Goal: Contribute content: Add original content to the website for others to see

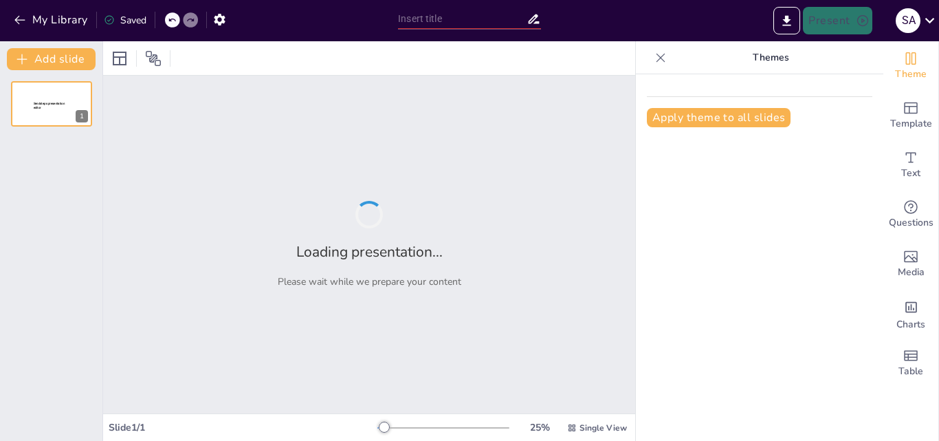
type input "Pakistan-The Sustainable Goals (SDGs)"
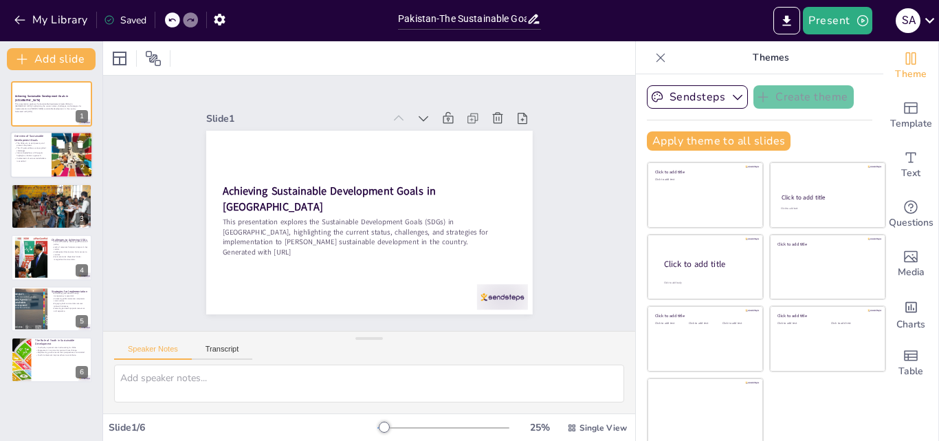
click at [56, 155] on div at bounding box center [72, 155] width 101 height 47
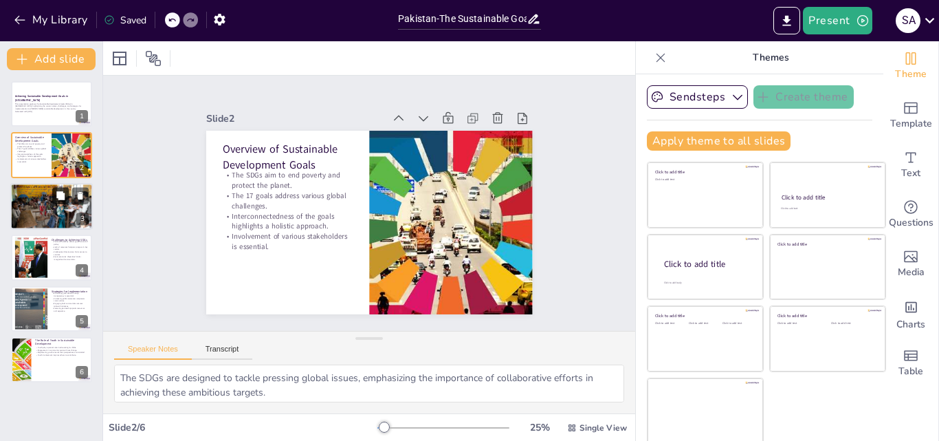
click at [62, 201] on button at bounding box center [60, 195] width 16 height 16
type textarea "The advancements in education and health sectors are commendable, but they must…"
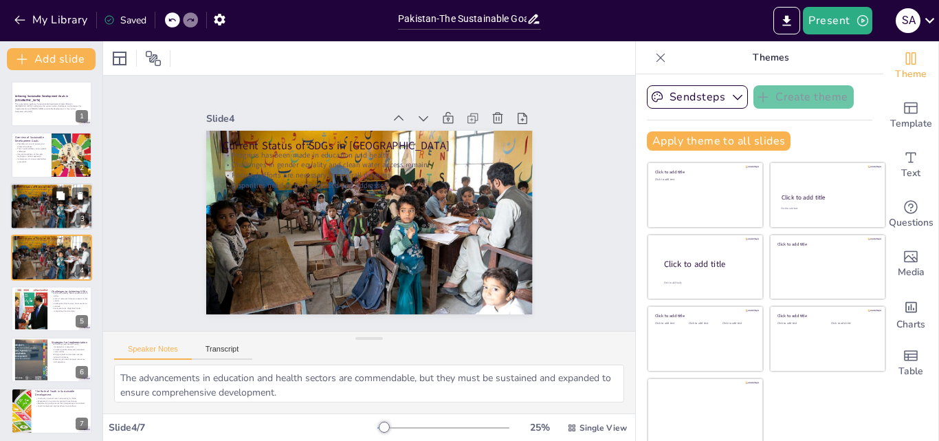
scroll to position [1, 0]
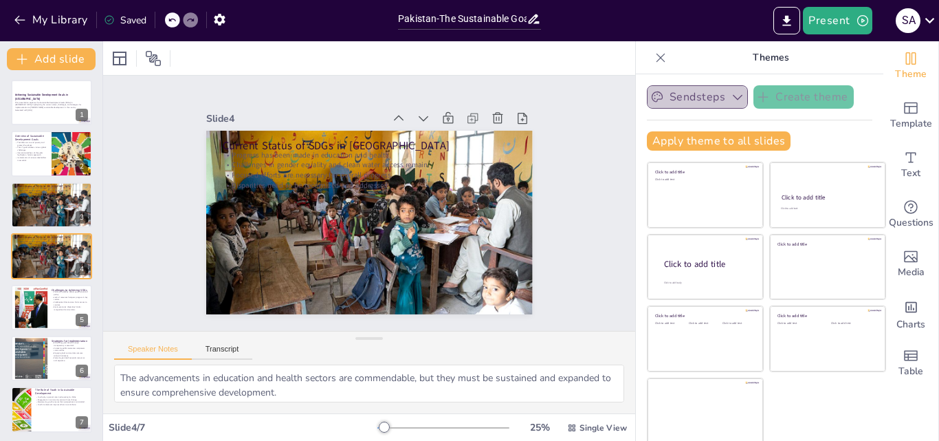
click at [690, 85] on button "Sendsteps" at bounding box center [697, 96] width 101 height 23
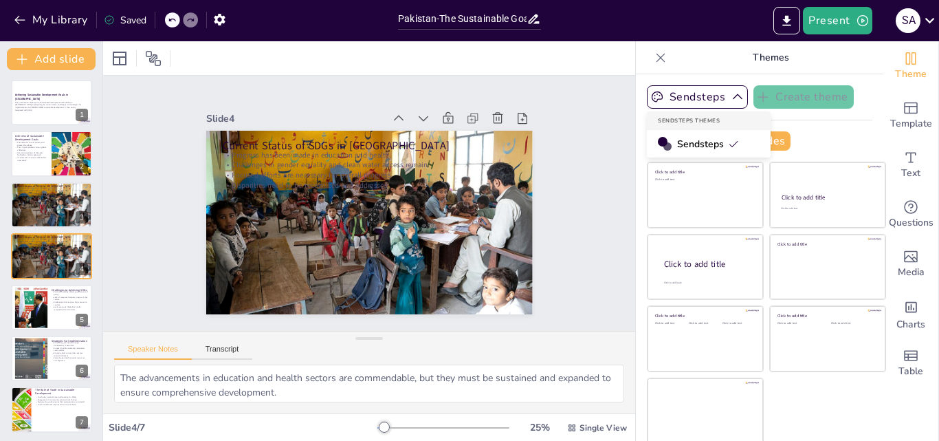
click at [683, 137] on span "Sendsteps" at bounding box center [708, 143] width 62 height 13
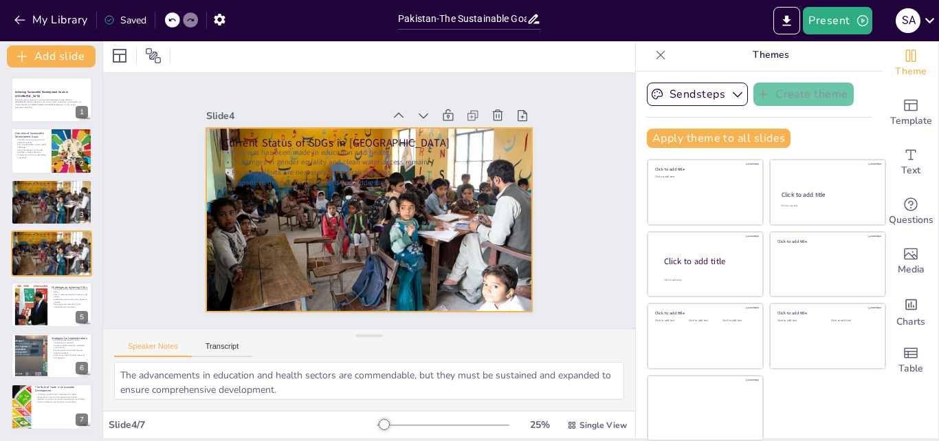
scroll to position [0, 0]
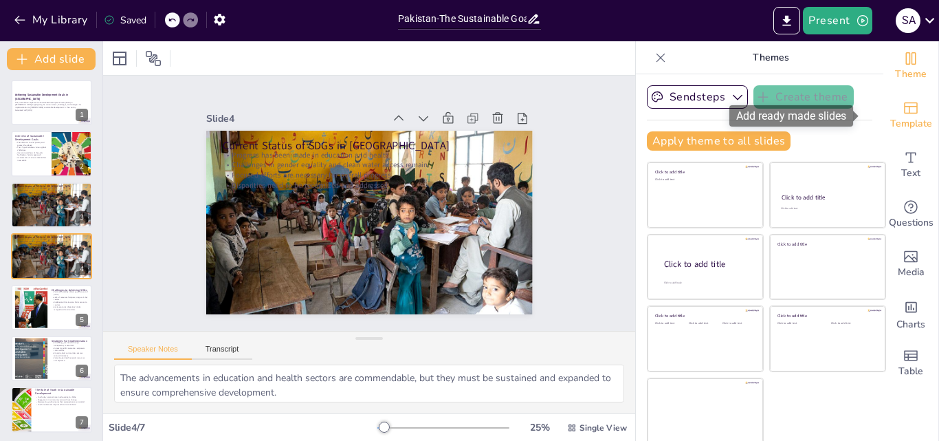
click at [903, 112] on icon "Add ready made slides" at bounding box center [911, 108] width 16 height 16
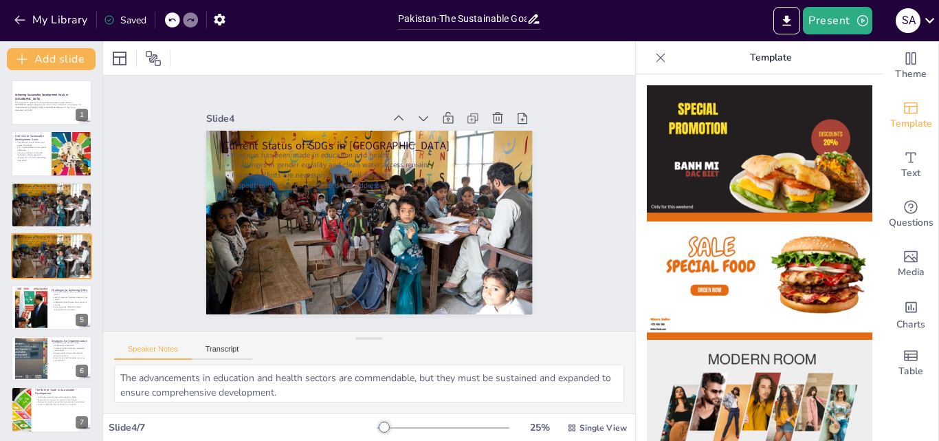
scroll to position [412, 0]
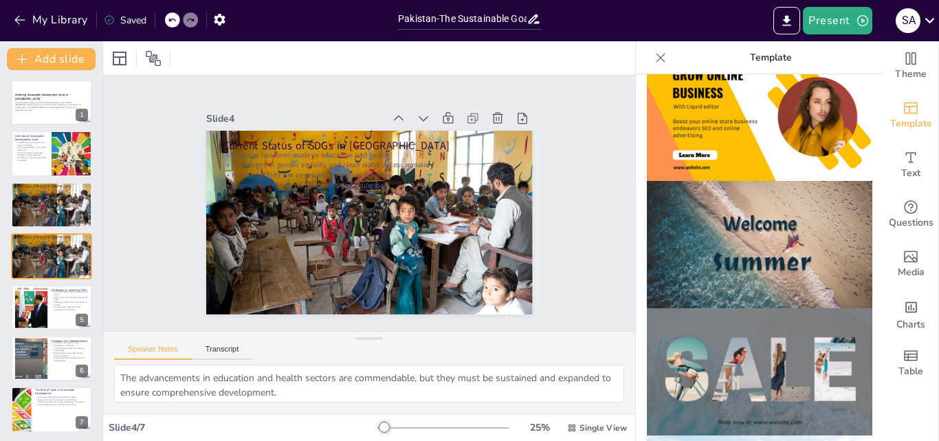
click at [724, 195] on img at bounding box center [759, 244] width 225 height 127
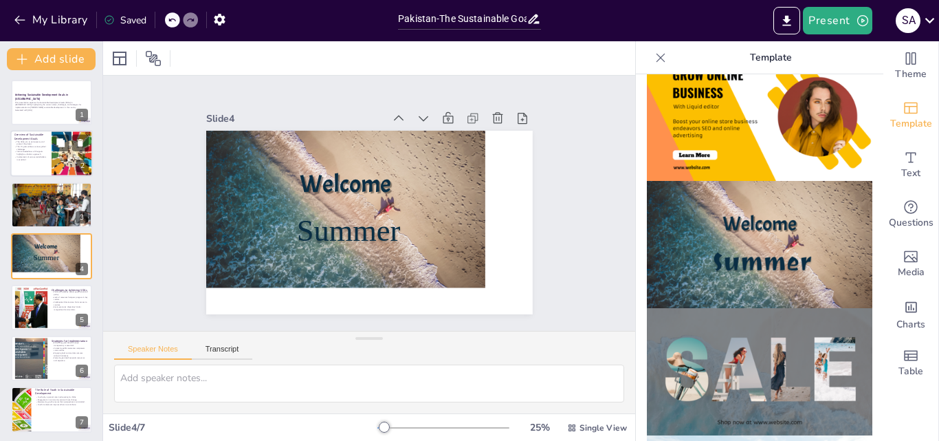
click at [63, 157] on div at bounding box center [72, 154] width 101 height 47
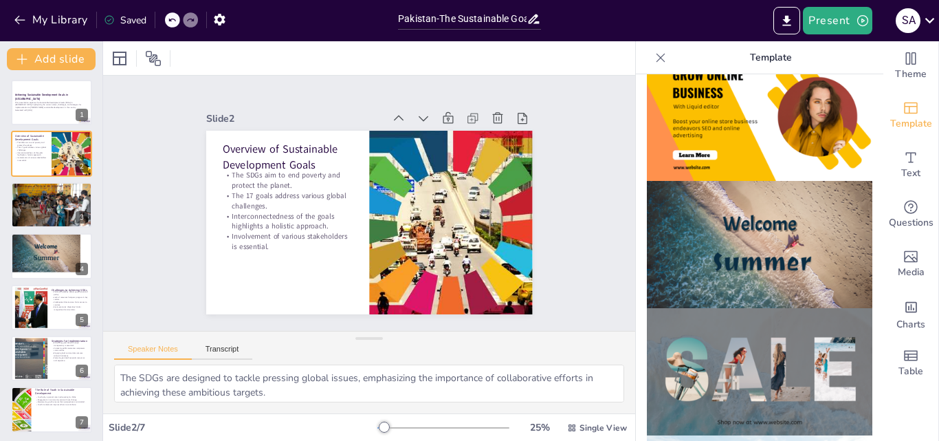
scroll to position [0, 0]
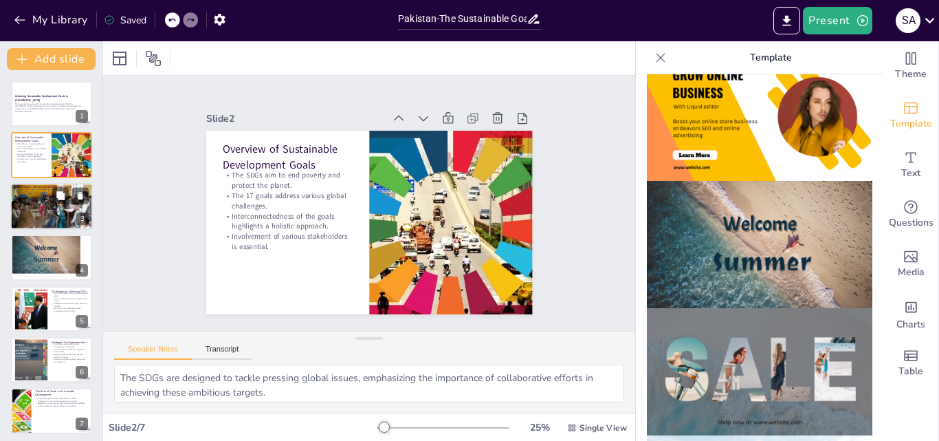
click at [78, 217] on div "3" at bounding box center [82, 218] width 12 height 12
type textarea "The advancements in education and health sectors are commendable, but they must…"
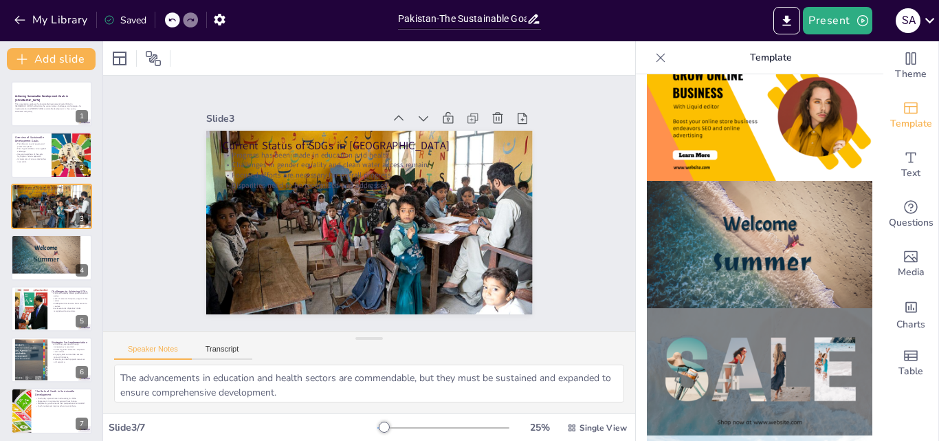
click at [711, 263] on img at bounding box center [759, 244] width 225 height 127
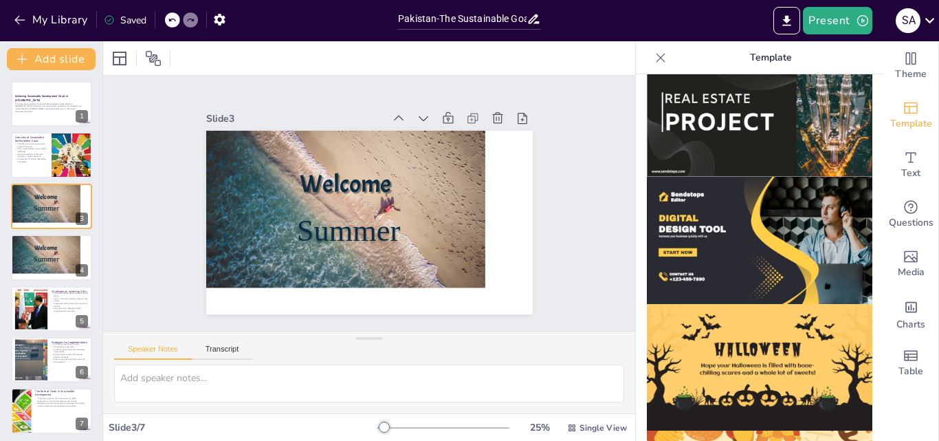
scroll to position [1242, 0]
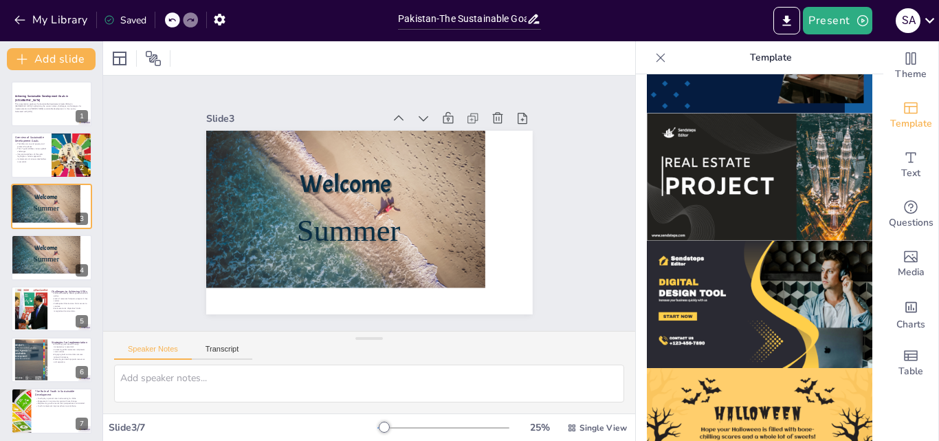
click at [744, 118] on img at bounding box center [759, 176] width 225 height 127
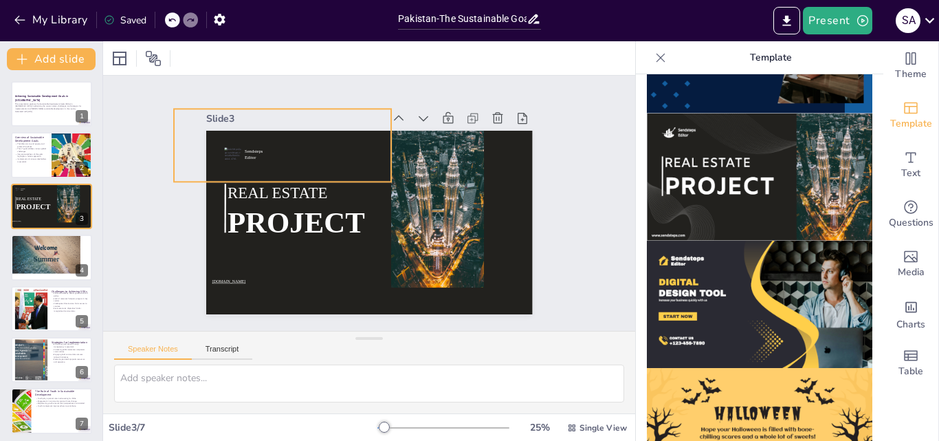
click at [323, 201] on div at bounding box center [384, 306] width 199 height 210
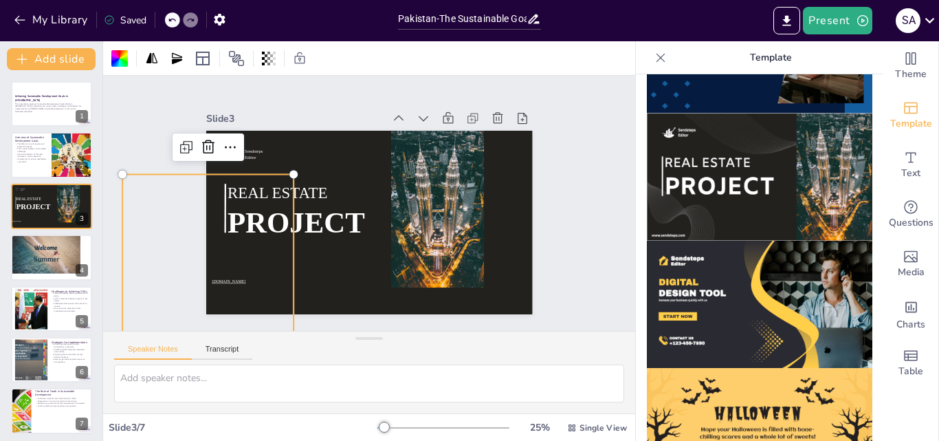
click at [381, 199] on div at bounding box center [493, 87] width 225 height 225
click at [50, 87] on div at bounding box center [51, 103] width 82 height 47
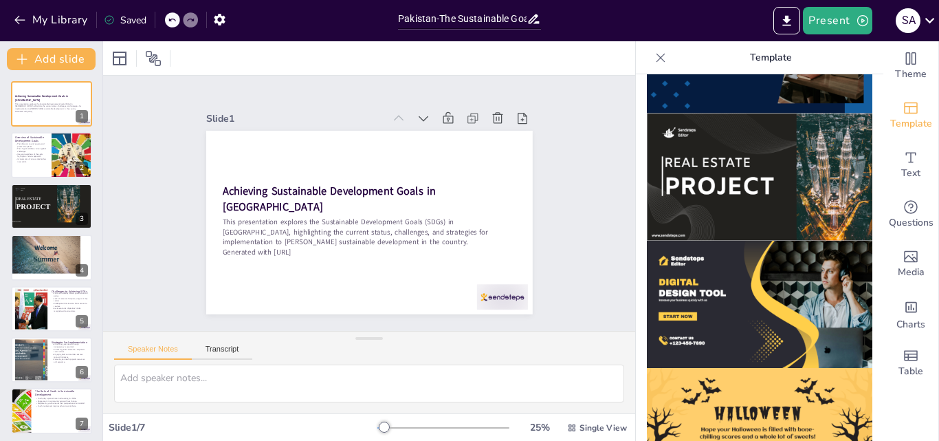
click at [689, 124] on img at bounding box center [759, 176] width 225 height 127
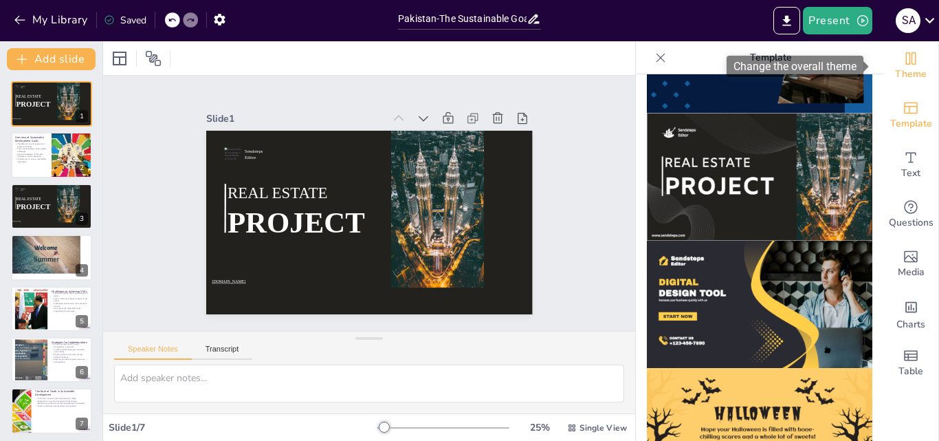
click at [903, 50] on icon "Change the overall theme" at bounding box center [911, 58] width 16 height 16
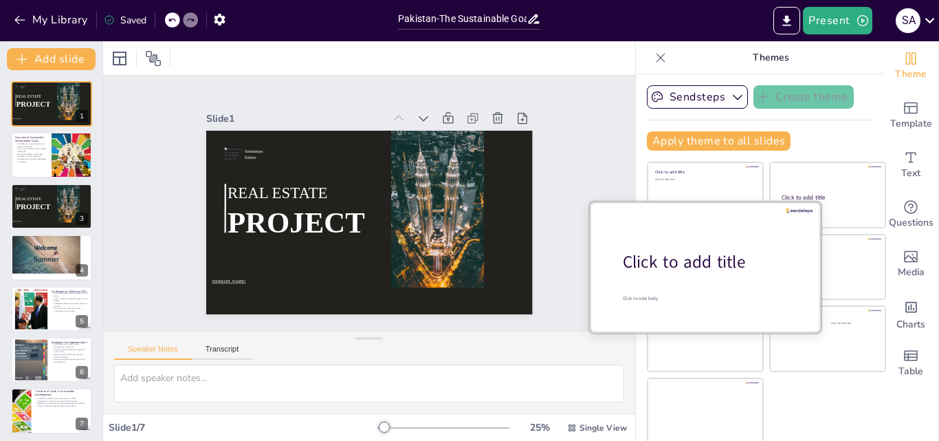
scroll to position [3, 0]
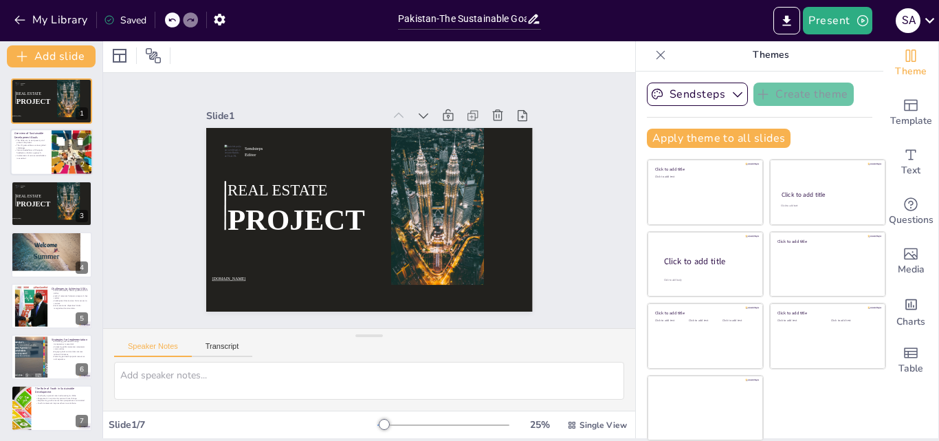
click at [30, 151] on p "Interconnectedness of the goals highlights a holistic approach." at bounding box center [30, 151] width 33 height 5
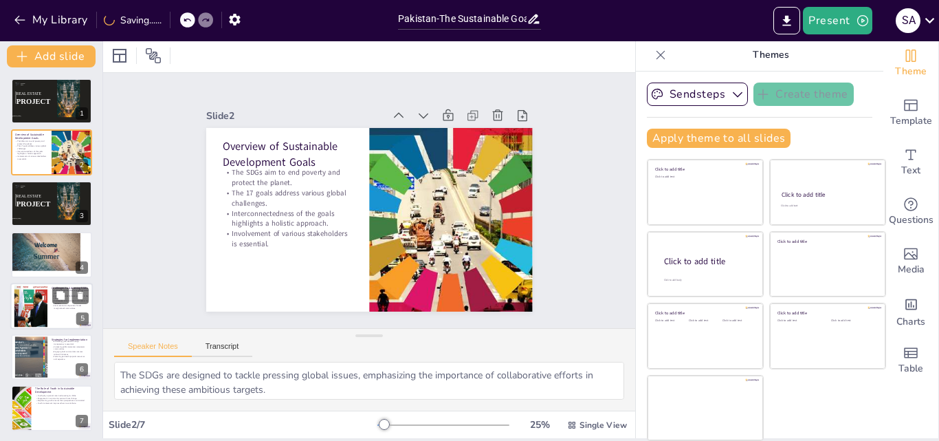
click at [49, 305] on div at bounding box center [51, 306] width 82 height 47
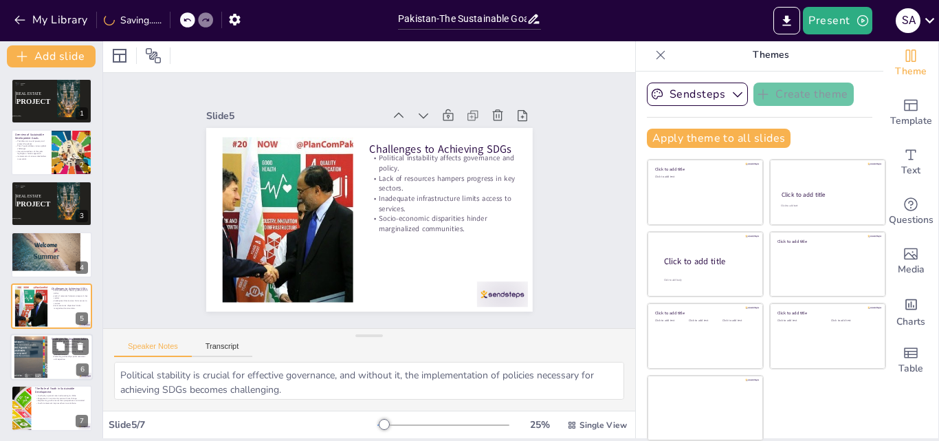
scroll to position [4, 0]
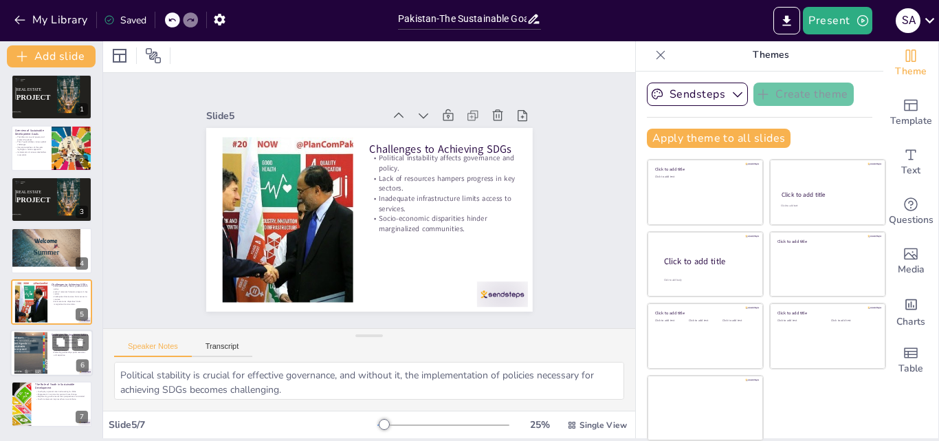
click at [43, 355] on div at bounding box center [31, 353] width 38 height 42
type textarea "Transparent governance builds trust and encourages citizen participation, which…"
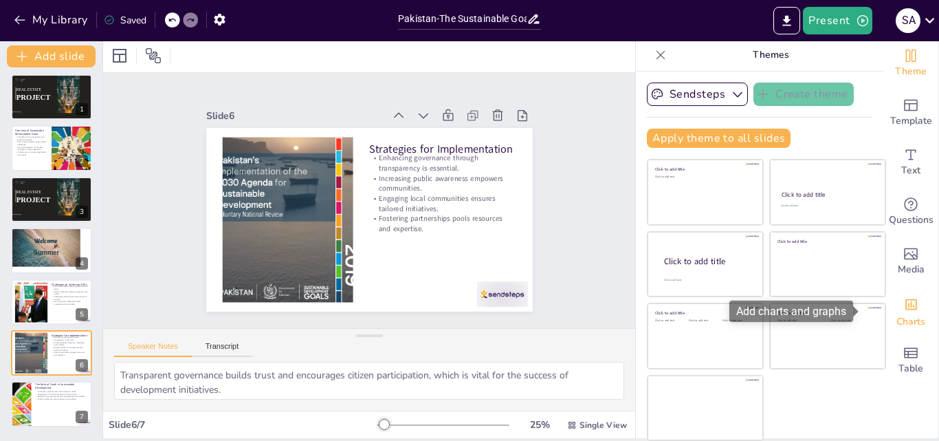
click at [896, 319] on span "Charts" at bounding box center [910, 321] width 29 height 15
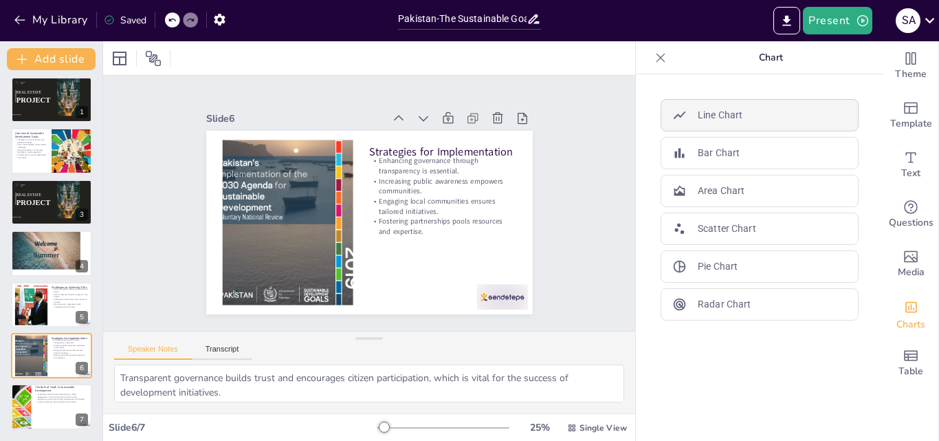
click at [698, 113] on p "Line Chart" at bounding box center [720, 115] width 45 height 14
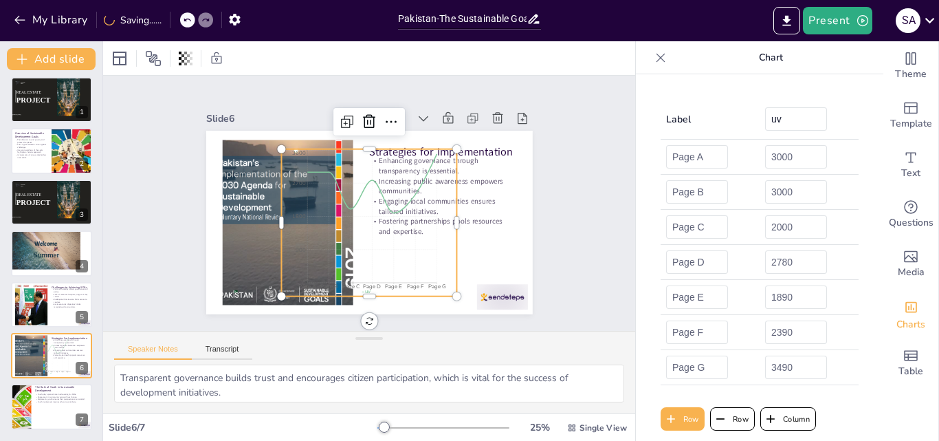
click at [654, 52] on icon at bounding box center [661, 58] width 14 height 14
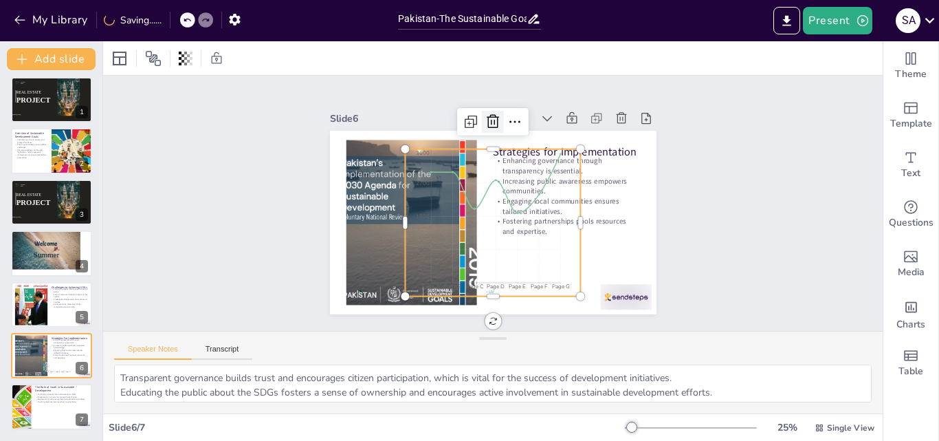
click at [565, 186] on icon at bounding box center [574, 195] width 18 height 18
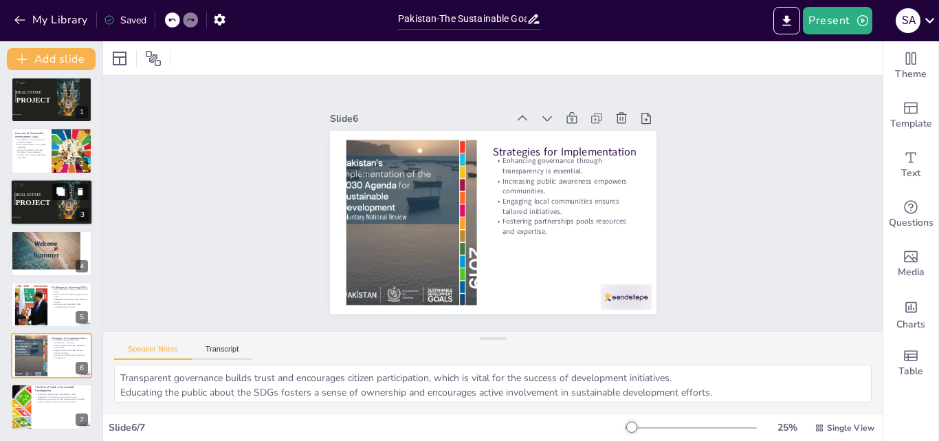
click at [57, 195] on icon at bounding box center [61, 191] width 10 height 10
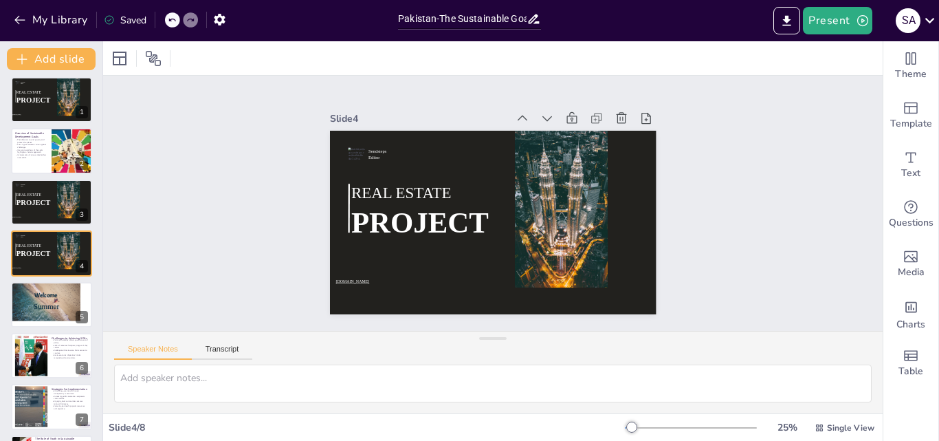
scroll to position [1, 0]
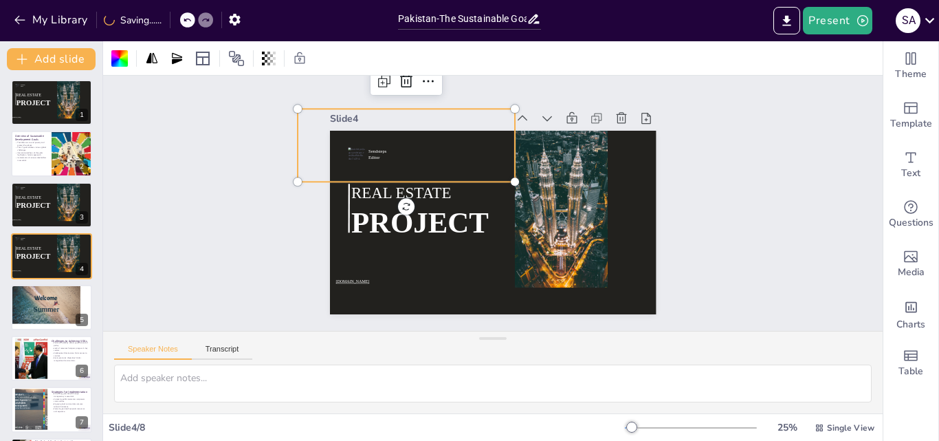
click at [450, 175] on div at bounding box center [406, 145] width 217 height 73
click at [58, 135] on button at bounding box center [60, 143] width 16 height 16
type textarea "The SDGs are designed to tackle pressing global issues, emphasizing the importa…"
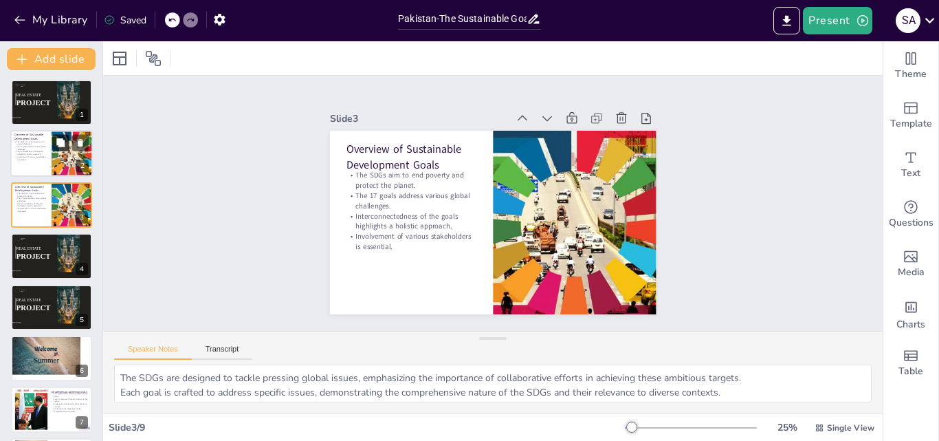
scroll to position [0, 0]
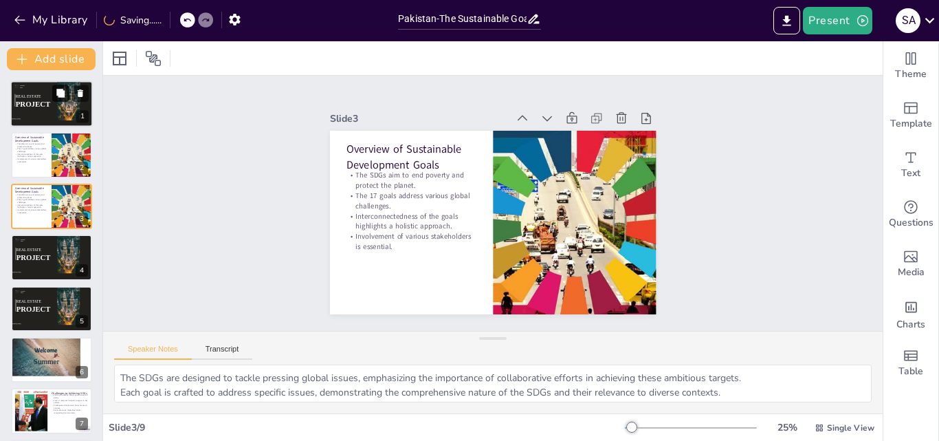
click at [58, 98] on icon at bounding box center [61, 94] width 10 height 10
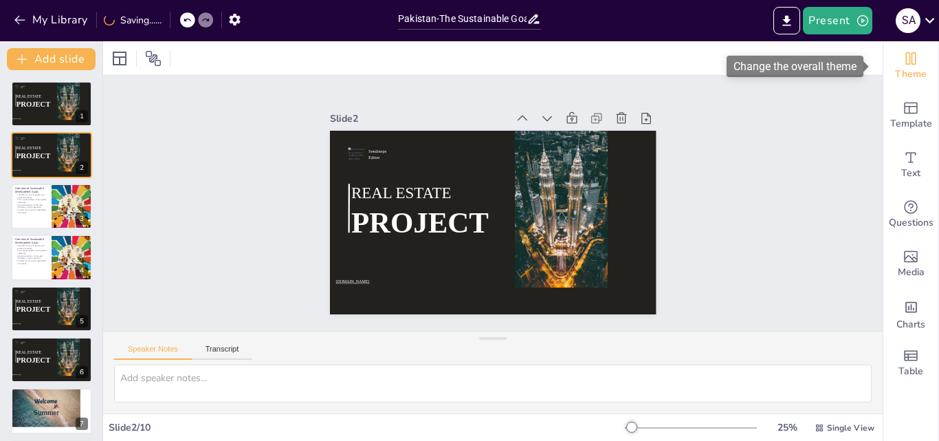
click at [883, 80] on div "Theme" at bounding box center [910, 65] width 55 height 49
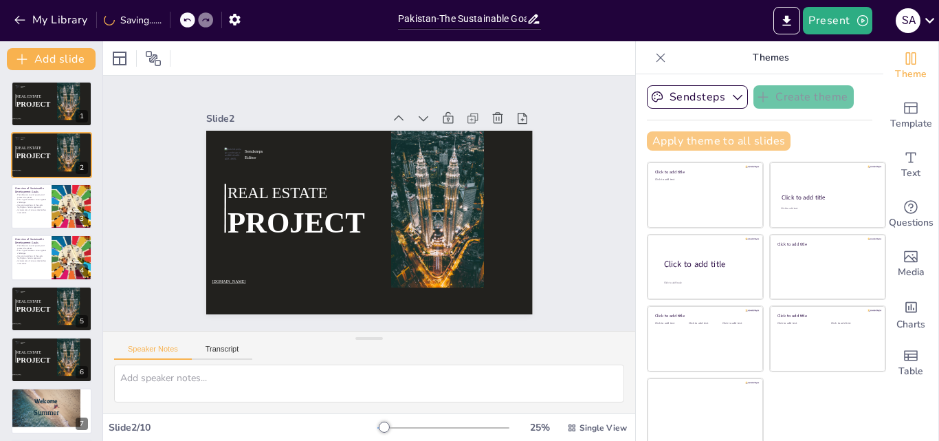
scroll to position [3, 0]
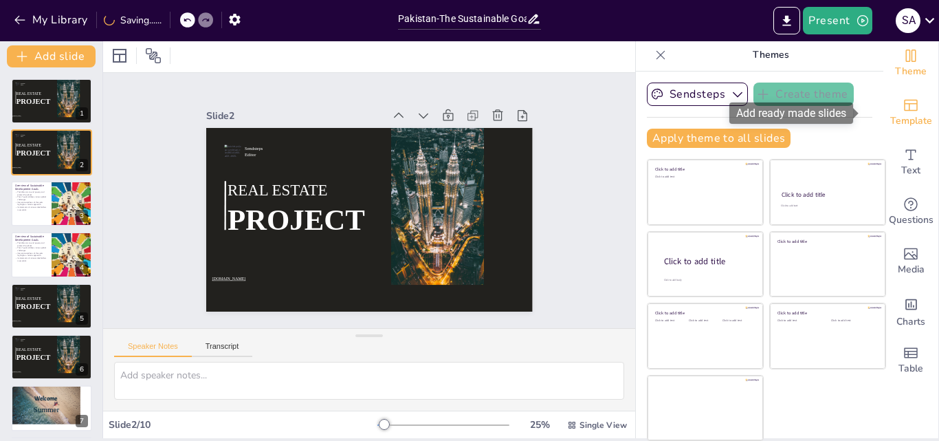
click at [904, 104] on icon "Add ready made slides" at bounding box center [911, 106] width 14 height 12
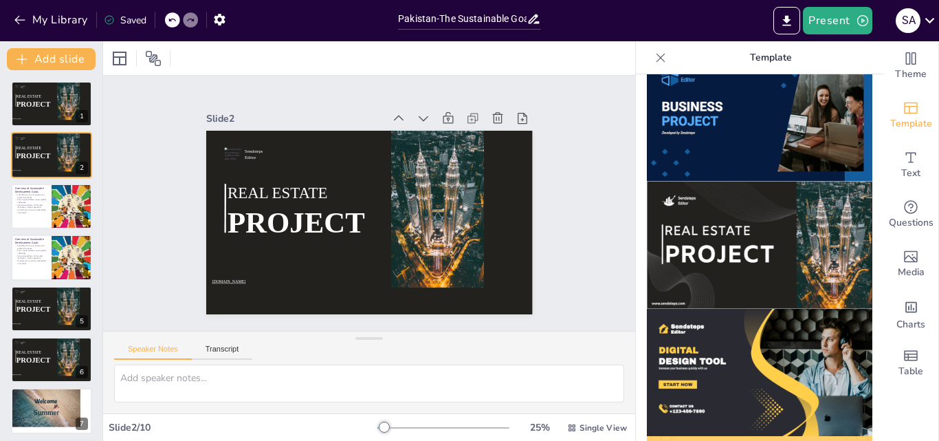
scroll to position [1169, 0]
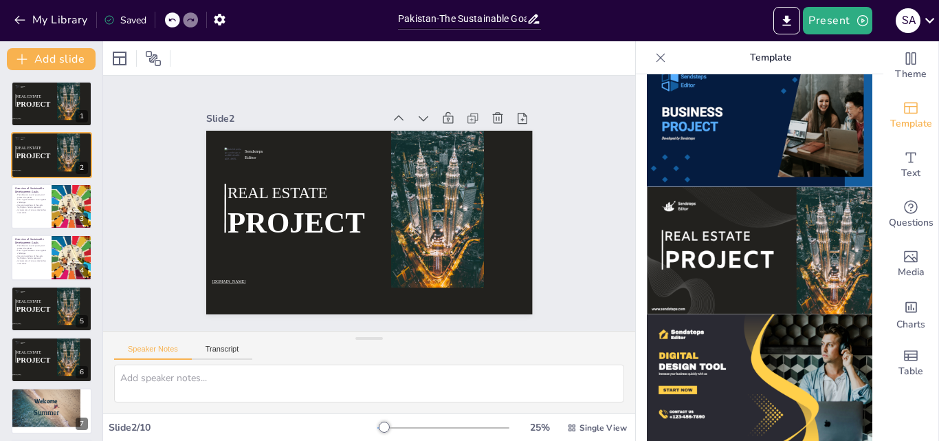
click at [665, 314] on img at bounding box center [759, 377] width 225 height 127
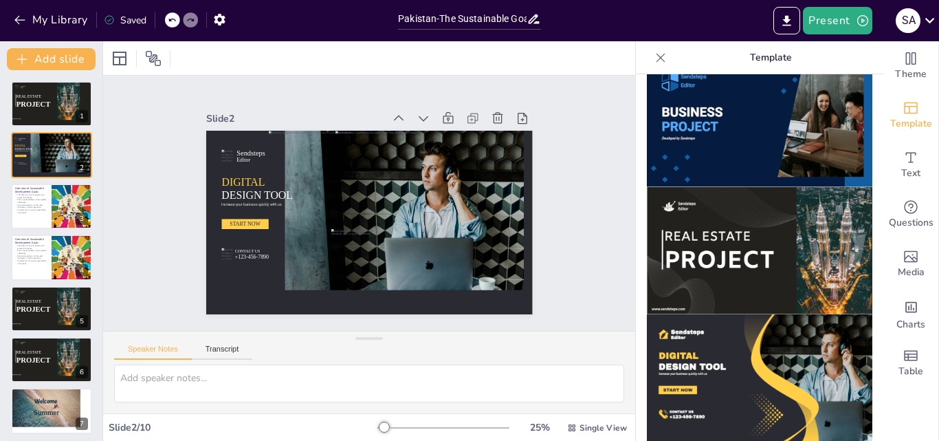
click at [665, 314] on img at bounding box center [759, 377] width 225 height 127
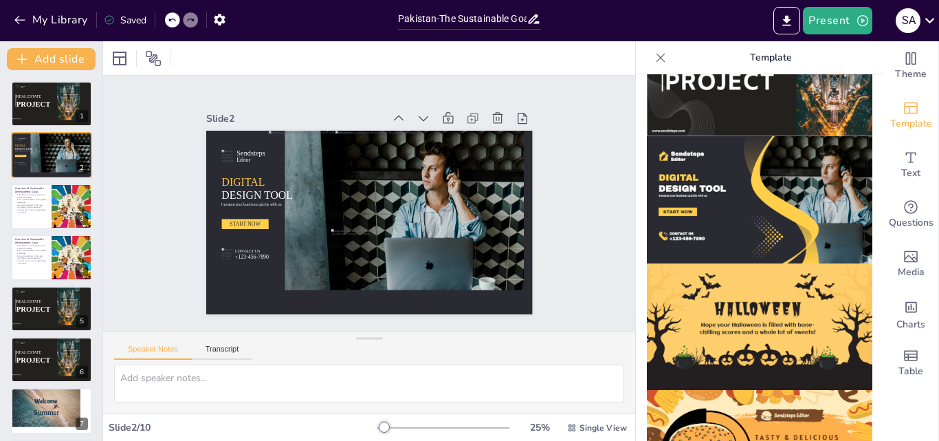
scroll to position [1380, 0]
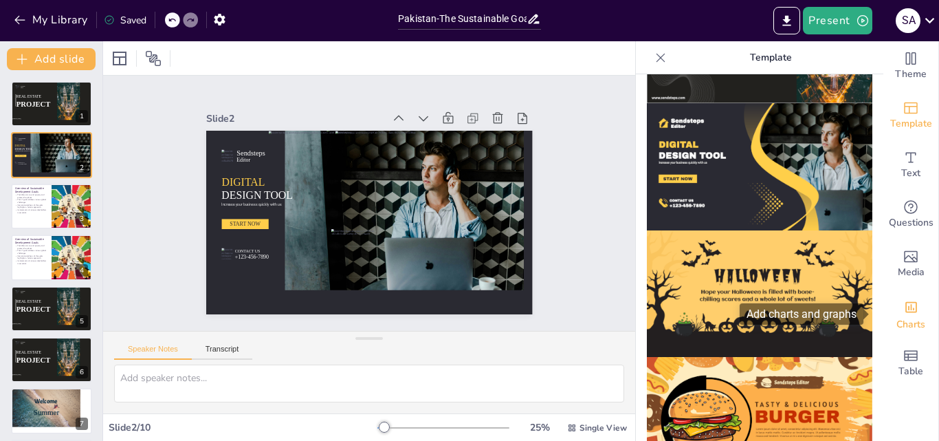
click at [892, 294] on div "Charts" at bounding box center [910, 313] width 55 height 49
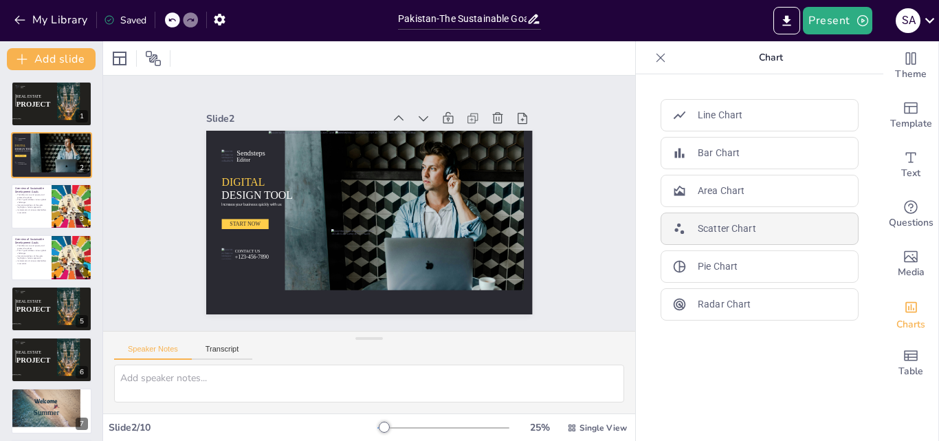
click at [710, 234] on p "Scatter Chart" at bounding box center [727, 228] width 58 height 14
